Goal: Task Accomplishment & Management: Use online tool/utility

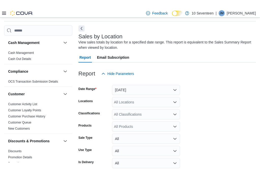
scroll to position [8, 0]
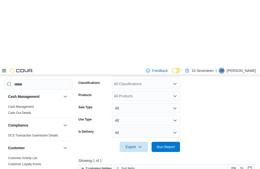
scroll to position [0, 0]
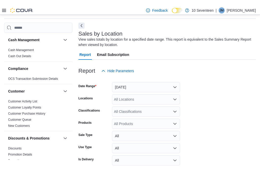
scroll to position [10, 0]
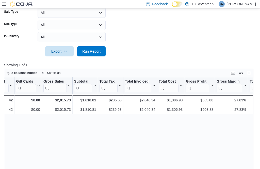
scroll to position [0, 0]
